Goal: Information Seeking & Learning: Learn about a topic

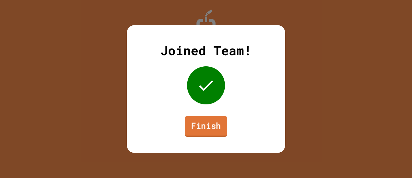
click at [192, 120] on link "Finish" at bounding box center [206, 126] width 42 height 21
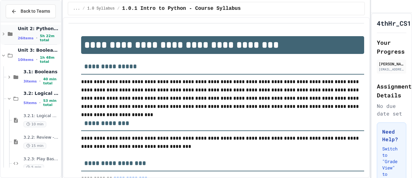
scroll to position [28, 0]
click at [2, 58] on icon at bounding box center [4, 55] width 6 height 6
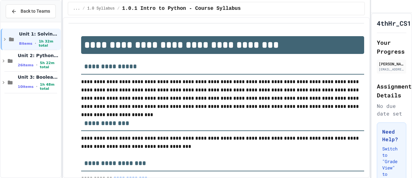
scroll to position [0, 0]
click at [2, 85] on icon at bounding box center [4, 83] width 6 height 6
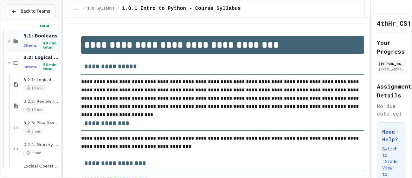
scroll to position [102, 0]
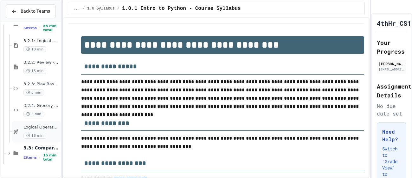
click at [41, 138] on div "Logical Operators - Quiz 18 min" at bounding box center [41, 131] width 36 height 14
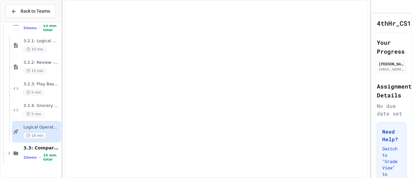
scroll to position [94, 0]
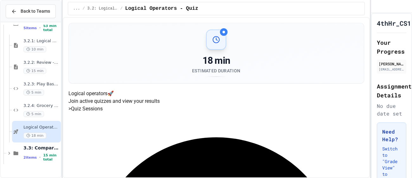
scroll to position [101, 0]
click at [38, 158] on div "3.3: Comparison Operators 2 items • 15 min total" at bounding box center [41, 153] width 36 height 17
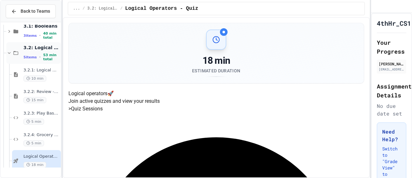
click at [8, 56] on icon at bounding box center [9, 53] width 6 height 6
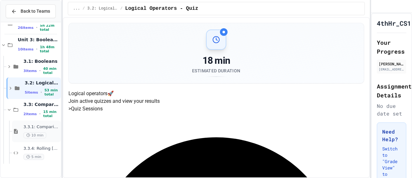
click at [36, 130] on span "3.3.1: Comparison Operators" at bounding box center [41, 126] width 36 height 5
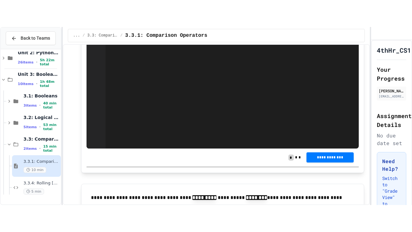
scroll to position [1613, 0]
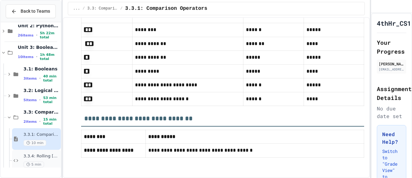
click at [27, 159] on span "3.3.4: Rolling [PERSON_NAME]" at bounding box center [41, 155] width 36 height 5
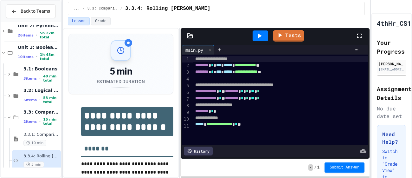
click at [357, 36] on icon at bounding box center [359, 36] width 4 height 4
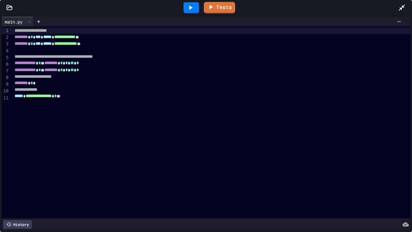
click at [59, 85] on div "******** *" at bounding box center [211, 83] width 397 height 7
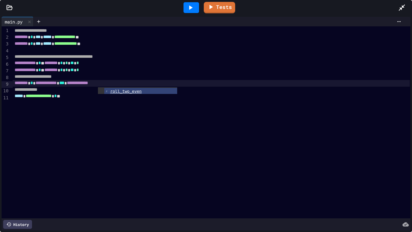
click at [86, 97] on div "**********" at bounding box center [211, 96] width 397 height 7
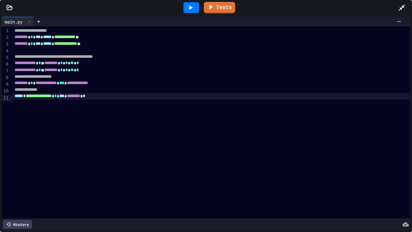
click at [196, 6] on div at bounding box center [191, 7] width 16 height 11
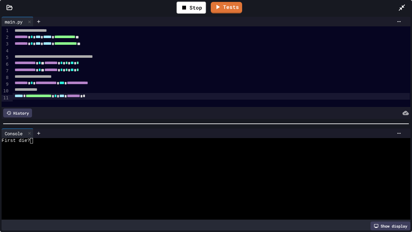
click at [40, 139] on div "First die?" at bounding box center [203, 140] width 402 height 5
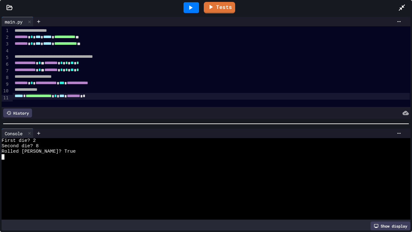
click at [396, 7] on div "Tests" at bounding box center [208, 7] width 379 height 17
click at [405, 8] on icon at bounding box center [402, 8] width 8 height 8
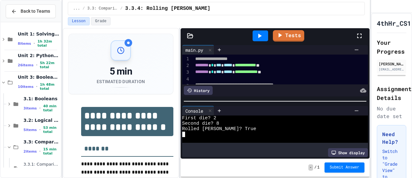
click at [254, 34] on div at bounding box center [260, 35] width 16 height 11
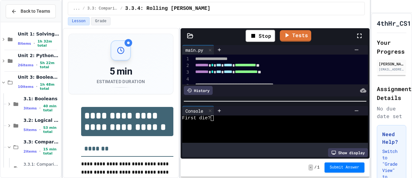
click at [216, 119] on textarea "Terminal input" at bounding box center [215, 117] width 3 height 5
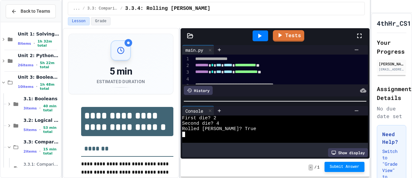
click at [330, 164] on span "Submit Answer" at bounding box center [344, 166] width 30 height 5
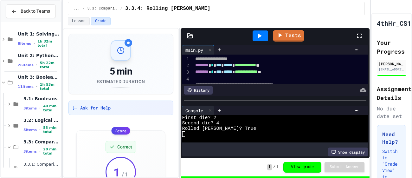
scroll to position [59, 0]
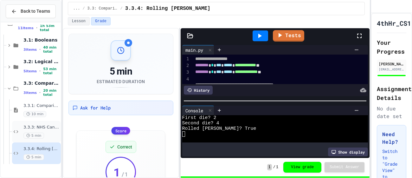
click at [50, 138] on div "3.3.3: NHS Candidates 5 min" at bounding box center [41, 131] width 36 height 14
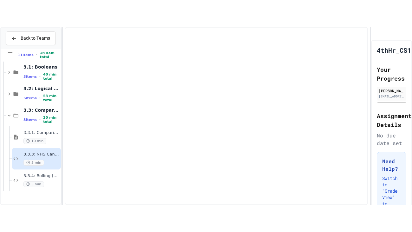
scroll to position [51, 0]
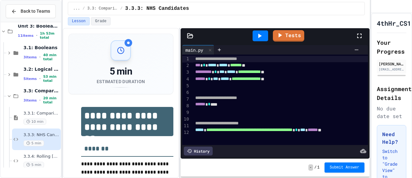
click at [359, 33] on icon at bounding box center [359, 36] width 8 height 8
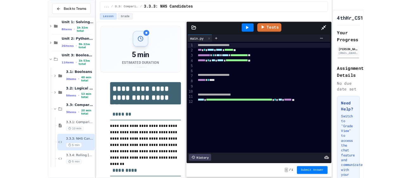
scroll to position [5, 0]
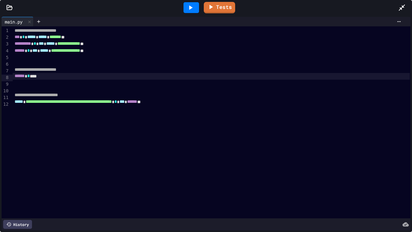
click at [49, 80] on div "****** * ***" at bounding box center [211, 76] width 397 height 7
click at [409, 2] on div at bounding box center [405, 7] width 14 height 17
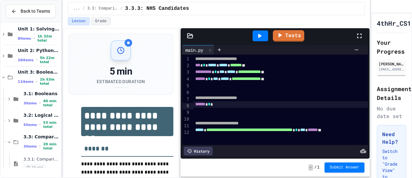
click at [356, 38] on icon at bounding box center [359, 36] width 8 height 8
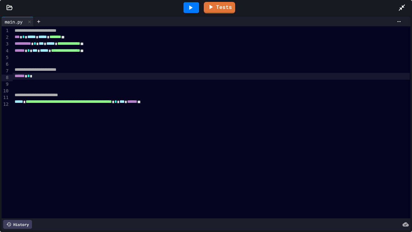
click at [43, 78] on div "****** *" at bounding box center [211, 76] width 397 height 7
click at [404, 6] on icon at bounding box center [402, 7] width 6 height 6
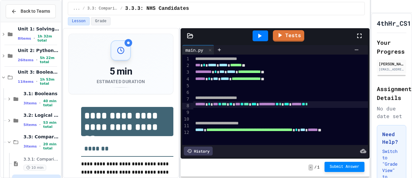
click at [341, 167] on span "Submit Answer" at bounding box center [344, 166] width 30 height 5
